Goal: Navigation & Orientation: Find specific page/section

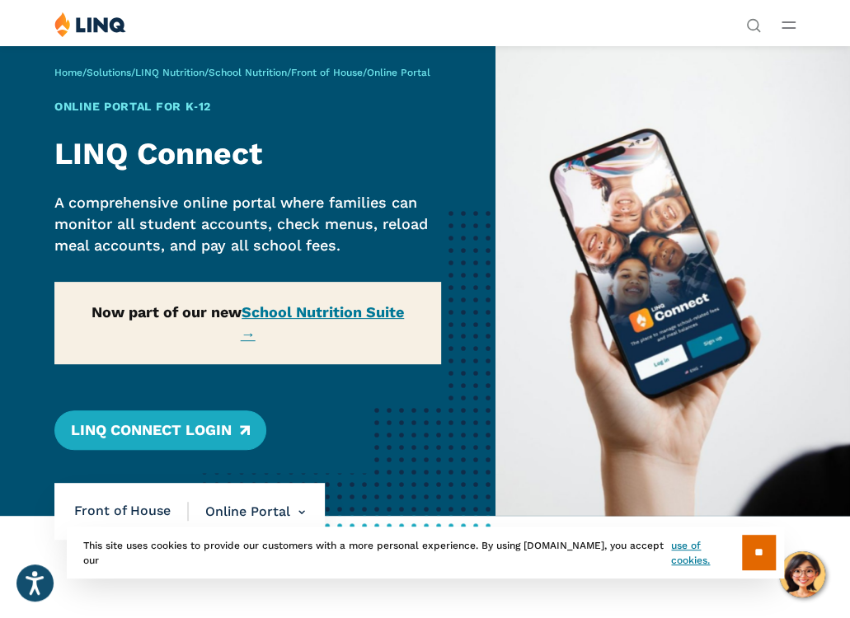
click at [790, 25] on icon "Open Main Menu" at bounding box center [789, 24] width 14 height 7
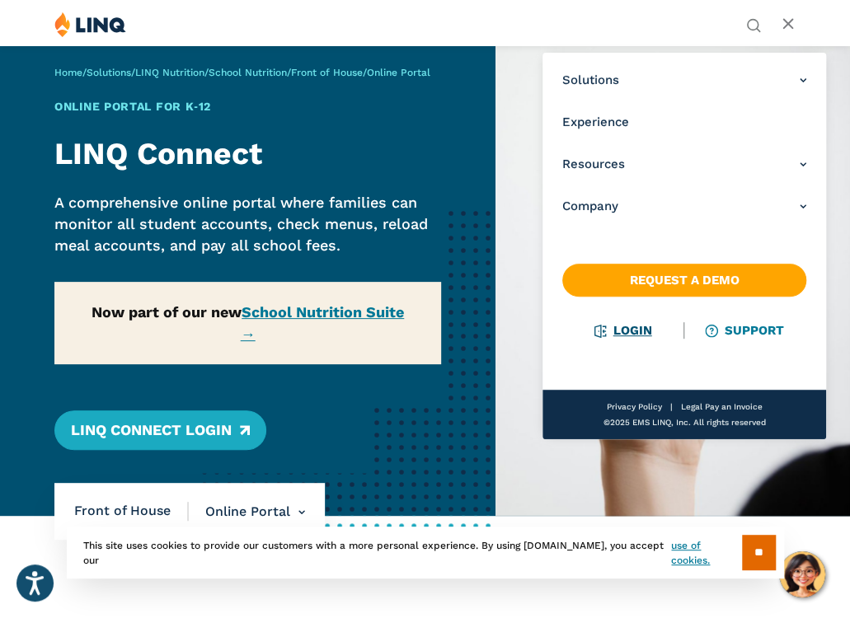
click at [624, 326] on link "Login" at bounding box center [623, 330] width 57 height 15
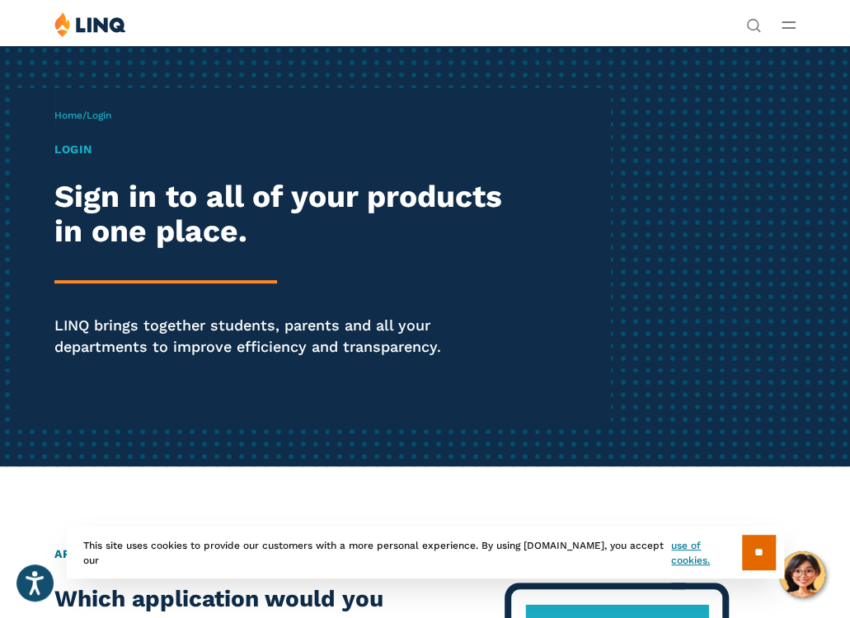
click at [75, 153] on h1 "Login" at bounding box center [287, 149] width 467 height 17
click at [103, 26] on img at bounding box center [90, 25] width 72 height 26
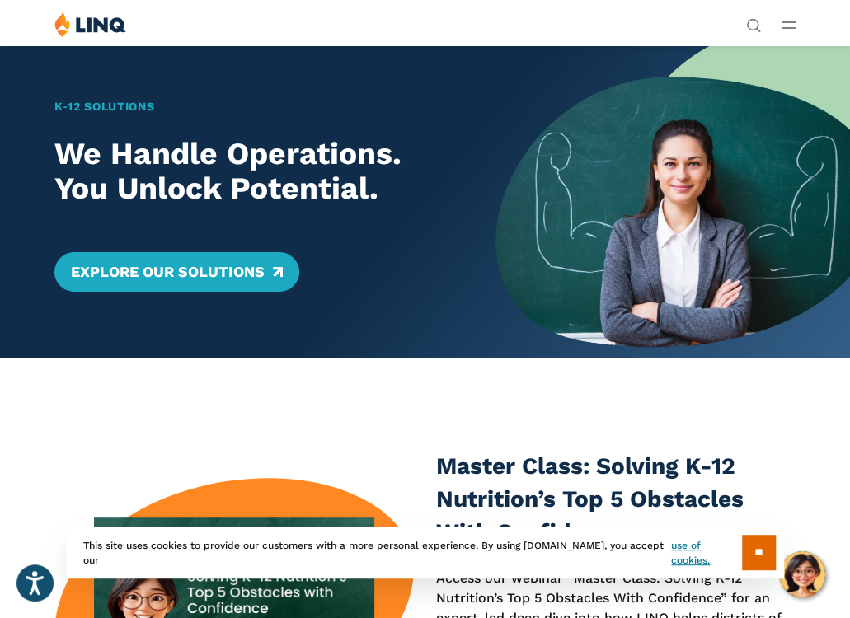
click at [791, 28] on line "Open Main Menu" at bounding box center [788, 28] width 12 height 0
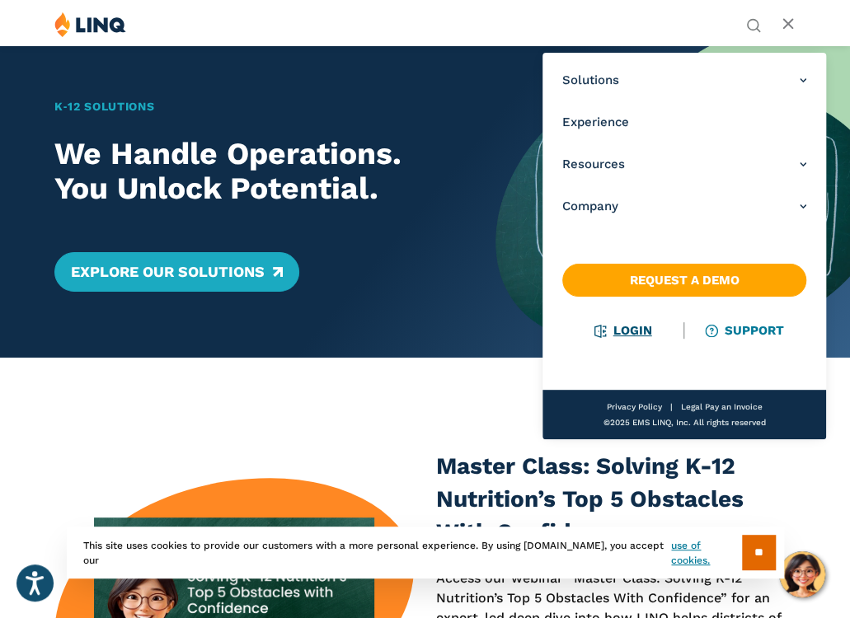
click at [635, 329] on link "Login" at bounding box center [623, 330] width 57 height 15
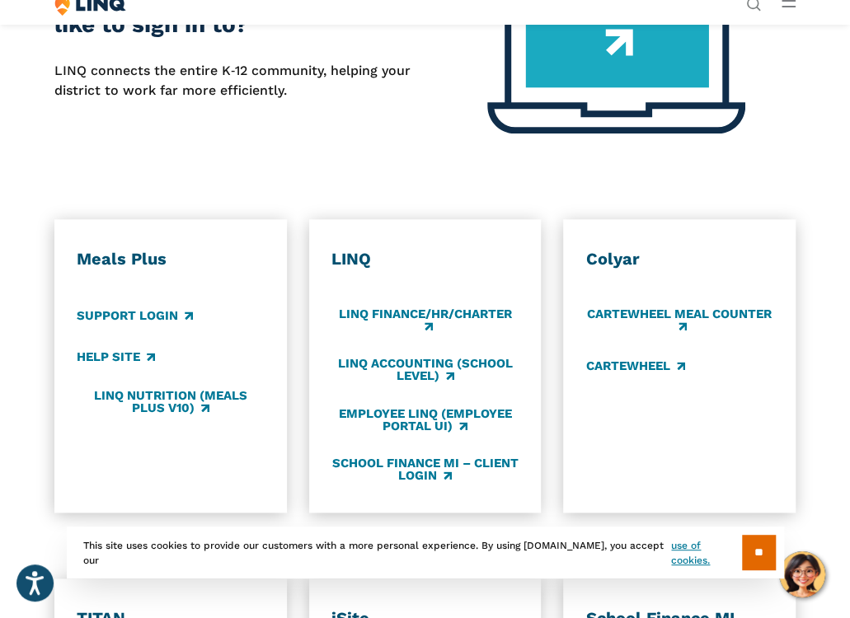
scroll to position [660, 0]
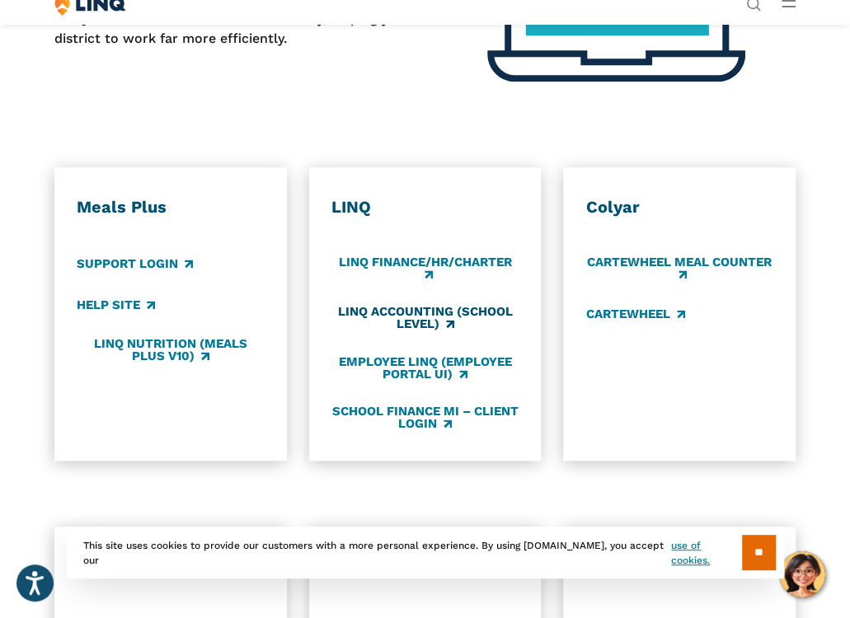
click at [368, 316] on link "LINQ Accounting (school level)" at bounding box center [425, 318] width 188 height 27
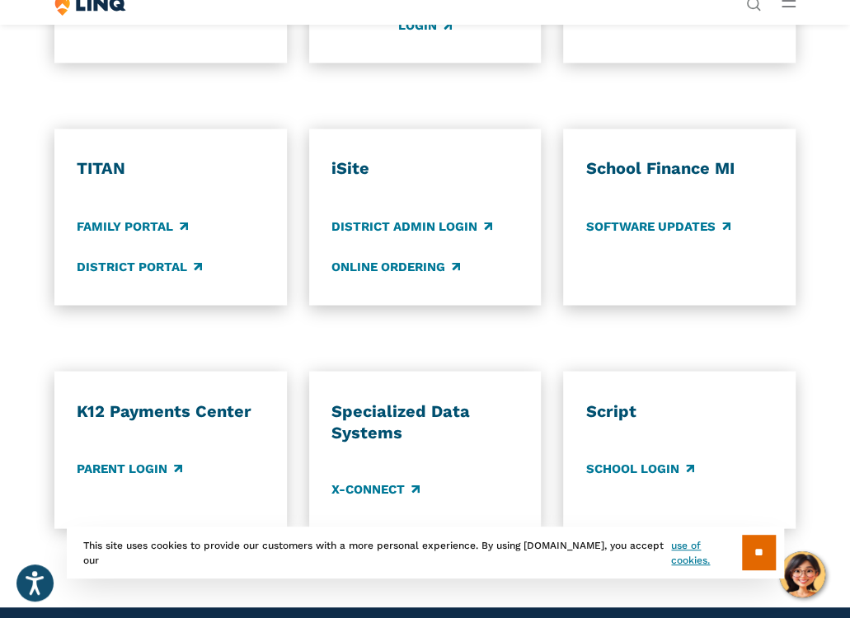
scroll to position [1237, 0]
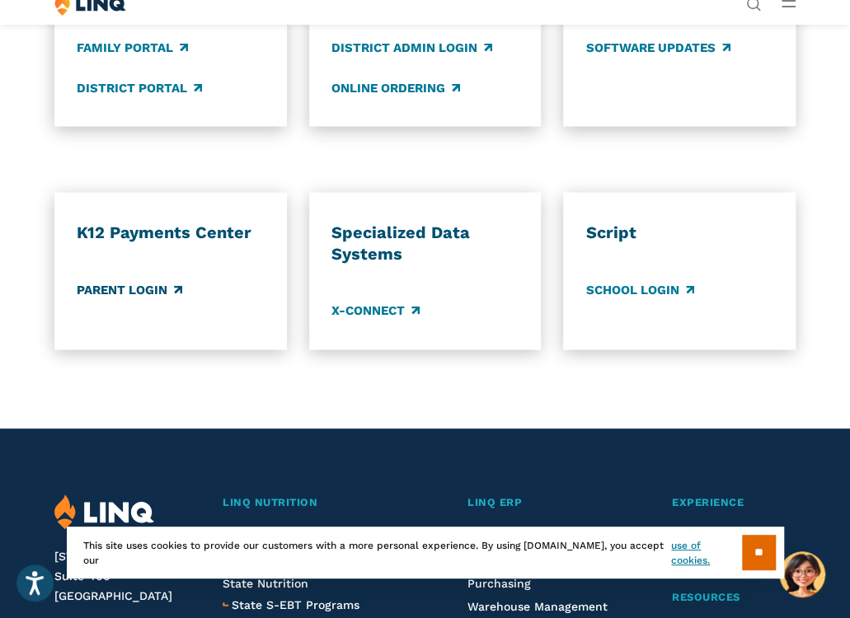
click at [97, 288] on link "Parent Login" at bounding box center [130, 289] width 106 height 18
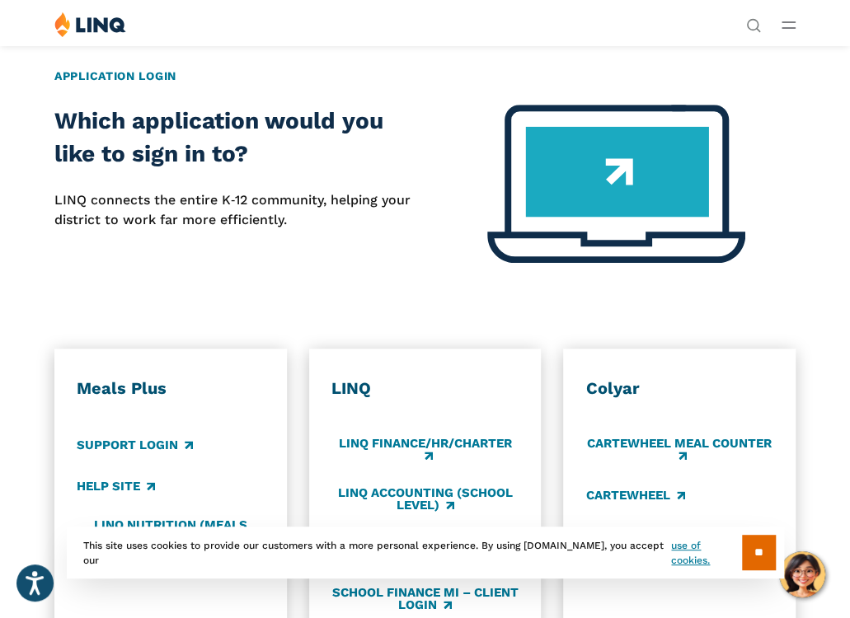
scroll to position [0, 0]
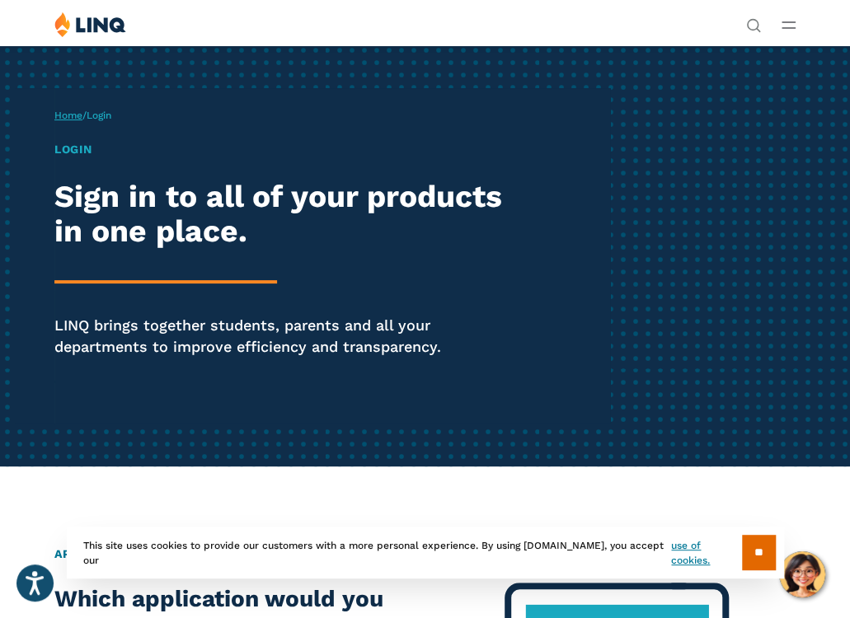
click at [61, 120] on link "Home" at bounding box center [68, 116] width 28 height 12
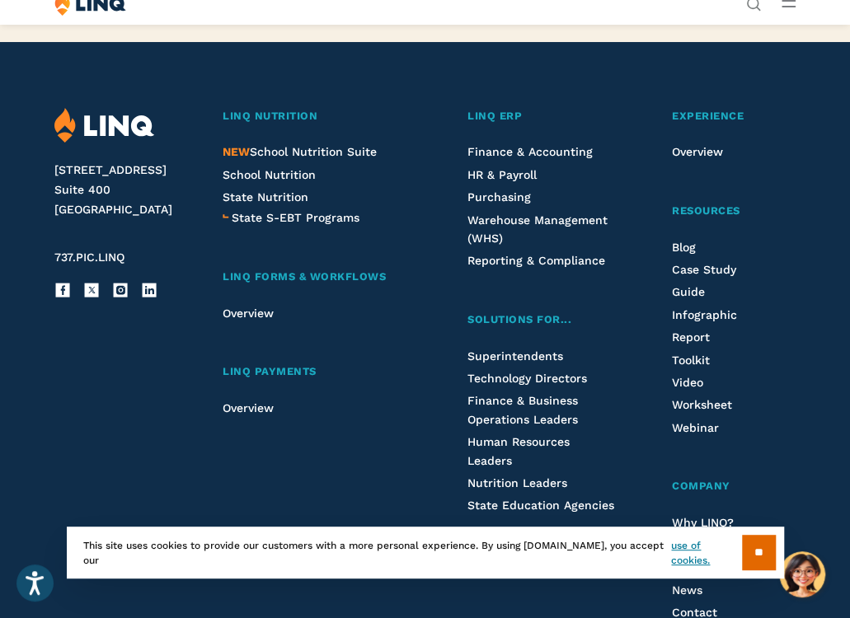
scroll to position [4122, 0]
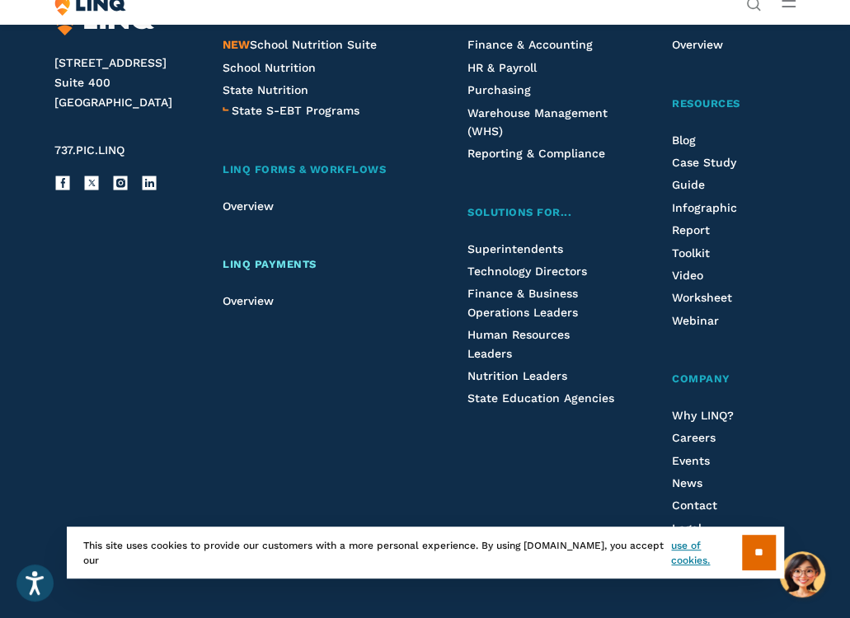
click at [259, 270] on span "LINQ Payments" at bounding box center [270, 264] width 94 height 12
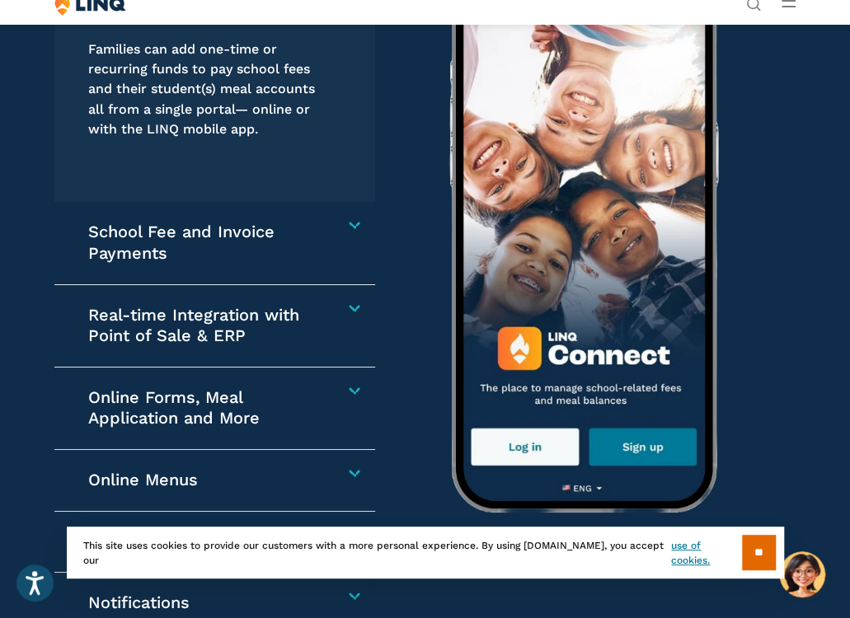
scroll to position [2473, 0]
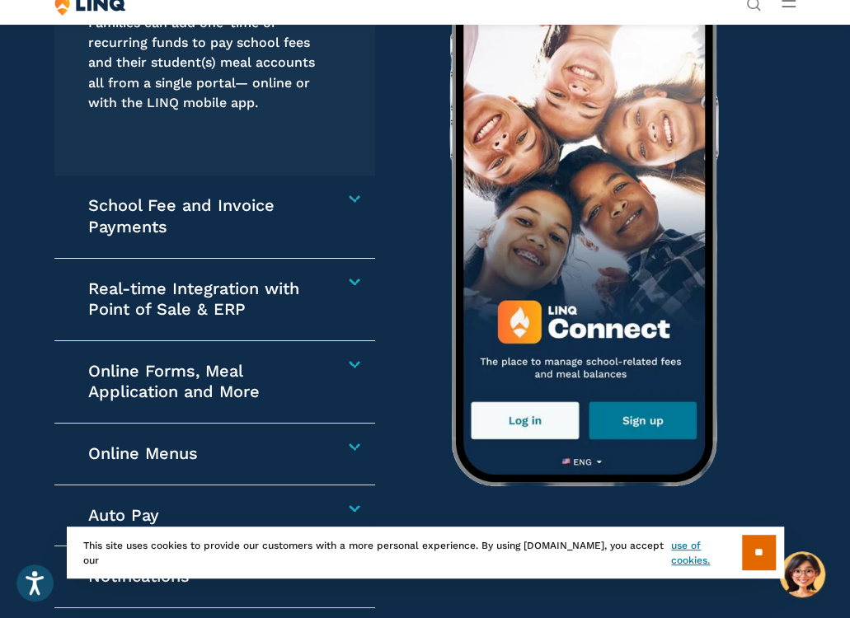
click at [576, 326] on img at bounding box center [765, 192] width 701 height 577
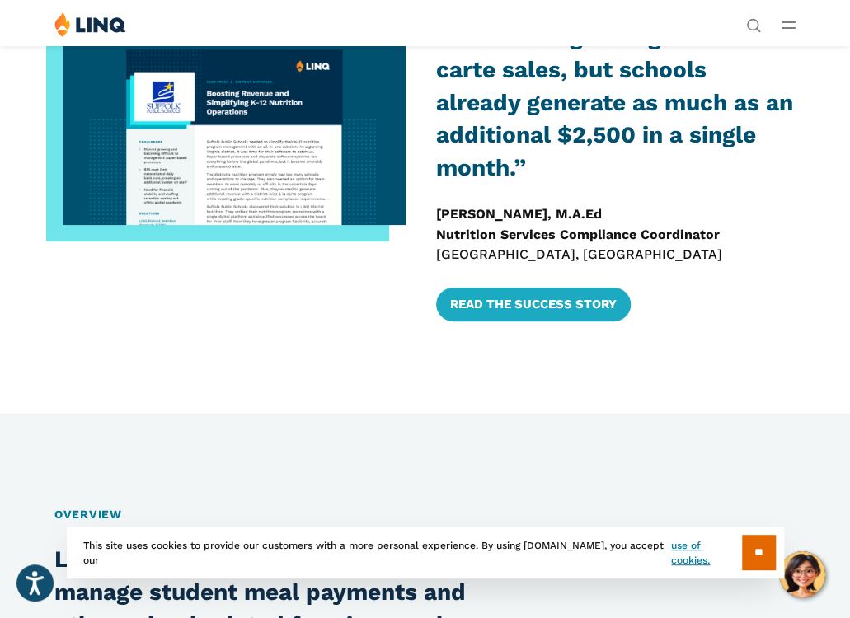
scroll to position [0, 0]
